Goal: Task Accomplishment & Management: Use online tool/utility

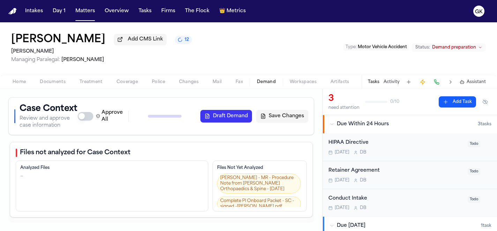
click at [163, 119] on div "Approve All Generate Context Draft Demand Save Changes" at bounding box center [193, 116] width 230 height 14
click at [185, 43] on span "12" at bounding box center [187, 40] width 5 height 6
click at [214, 37] on div "Tia Nguyen Add CMS Link 12 Yanni Law Managing Paralegal: Michelle Landazabal Ty…" at bounding box center [248, 48] width 497 height 52
